Goal: Navigation & Orientation: Find specific page/section

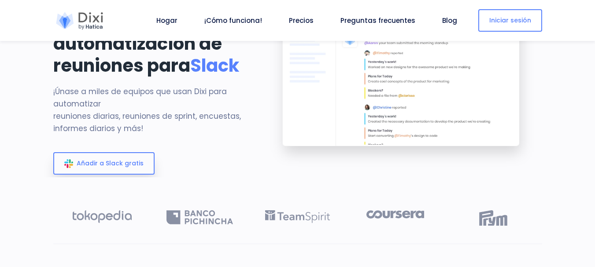
scroll to position [88, 0]
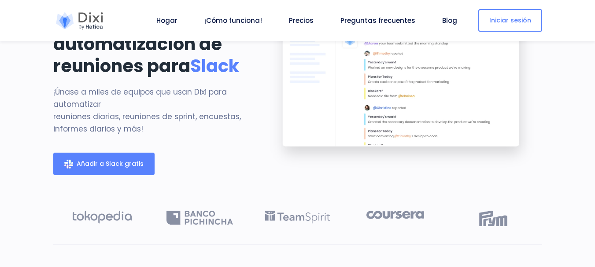
click at [127, 175] on link "Añadir [PERSON_NAME] gratis" at bounding box center [103, 164] width 101 height 22
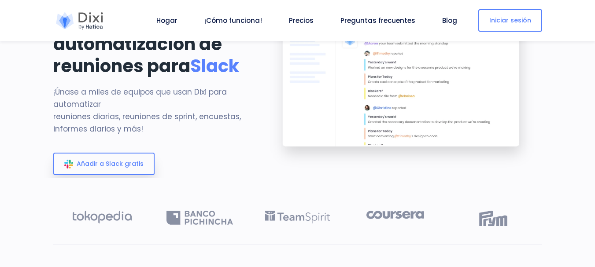
scroll to position [0, 0]
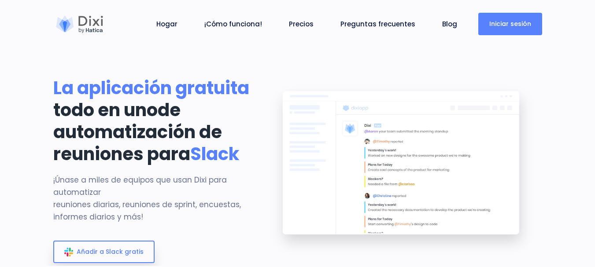
click at [512, 32] on link "Iniciar sesión" at bounding box center [510, 24] width 64 height 22
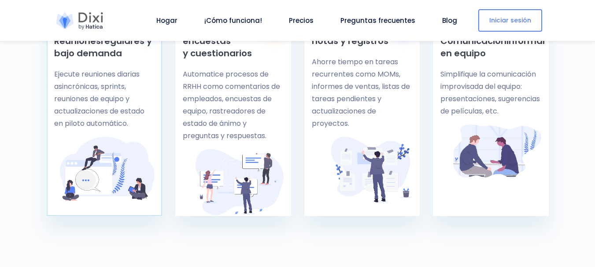
scroll to position [440, 0]
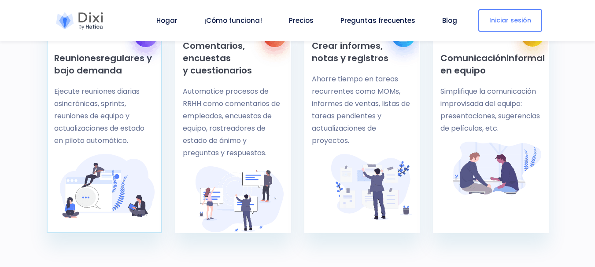
click at [104, 77] on font "regulares y bajo demanda" at bounding box center [103, 64] width 98 height 25
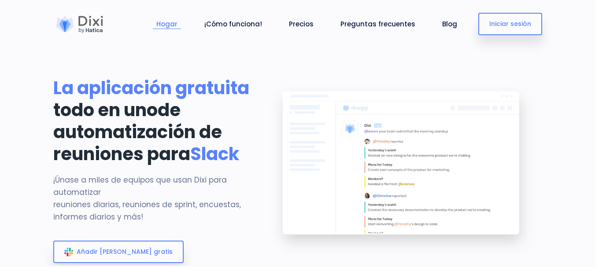
click at [177, 24] on font "Hogar" at bounding box center [166, 23] width 21 height 9
click at [232, 26] on font "¡Cómo funciona!" at bounding box center [233, 23] width 58 height 9
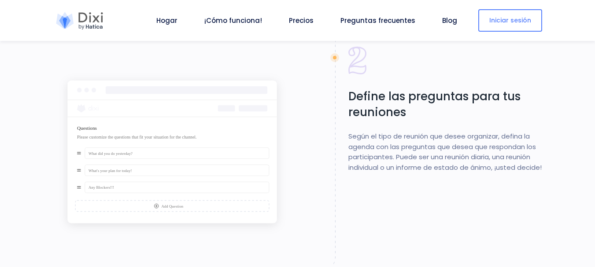
scroll to position [1158, 0]
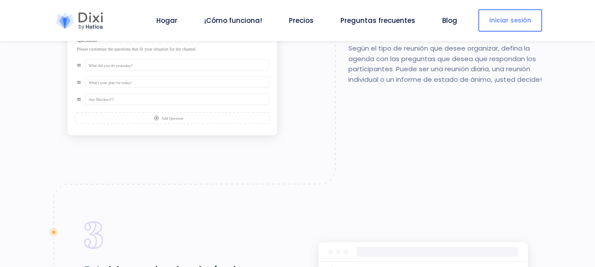
click at [527, 32] on div "Hogar ¡Cómo funciona! Precios Preguntas frecuentes Blog Cerrar sesión Iniciar s…" at bounding box center [327, 20] width 429 height 41
click at [530, 25] on link "Iniciar sesión" at bounding box center [510, 20] width 64 height 22
